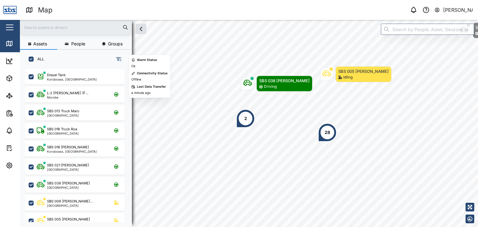
scroll to position [151, 97]
click at [50, 28] on input "text" at bounding box center [76, 27] width 105 height 9
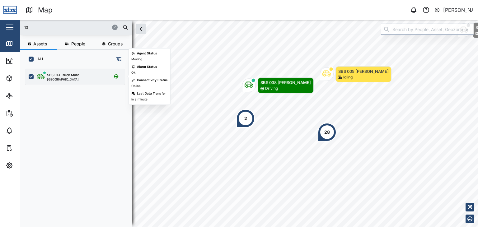
click at [70, 79] on div "[GEOGRAPHIC_DATA]" at bounding box center [63, 79] width 32 height 3
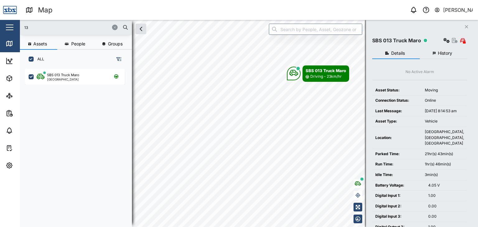
drag, startPoint x: 40, startPoint y: 30, endPoint x: 11, endPoint y: 30, distance: 29.3
click at [11, 30] on div "Map 0 [PERSON_NAME] Close Map Dashboard Assets ATS Camera Generator Personnel T…" at bounding box center [239, 113] width 478 height 227
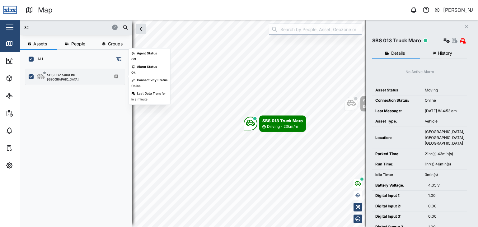
click at [59, 78] on div "[GEOGRAPHIC_DATA]" at bounding box center [63, 79] width 32 height 3
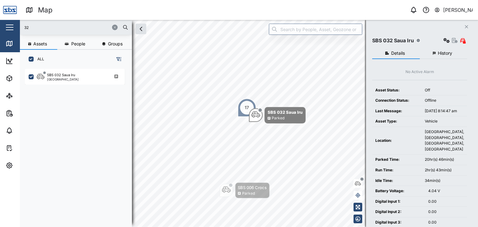
drag, startPoint x: 40, startPoint y: 27, endPoint x: 24, endPoint y: 28, distance: 16.9
click at [24, 28] on input "32" at bounding box center [76, 27] width 105 height 9
type input "30"
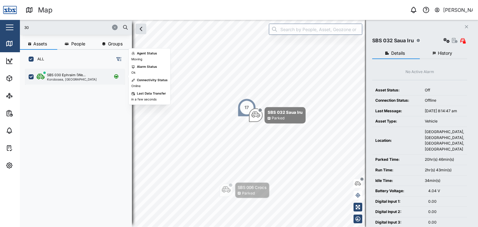
click at [75, 79] on div "Korobosea, [GEOGRAPHIC_DATA]" at bounding box center [72, 79] width 50 height 3
